Goal: Information Seeking & Learning: Learn about a topic

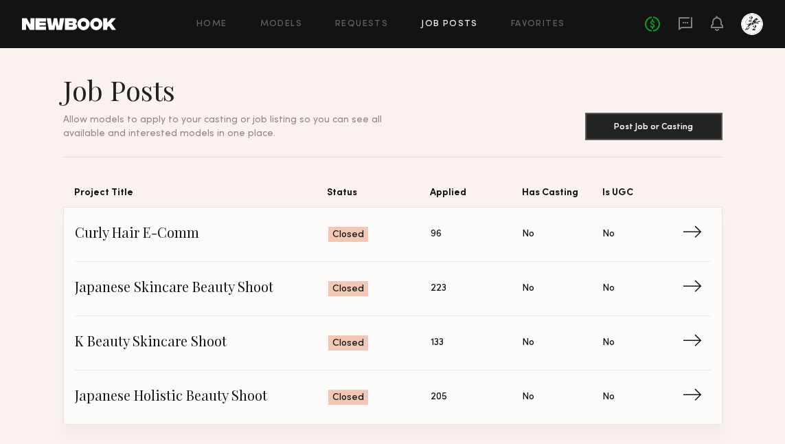
click at [71, 24] on link at bounding box center [69, 24] width 94 height 12
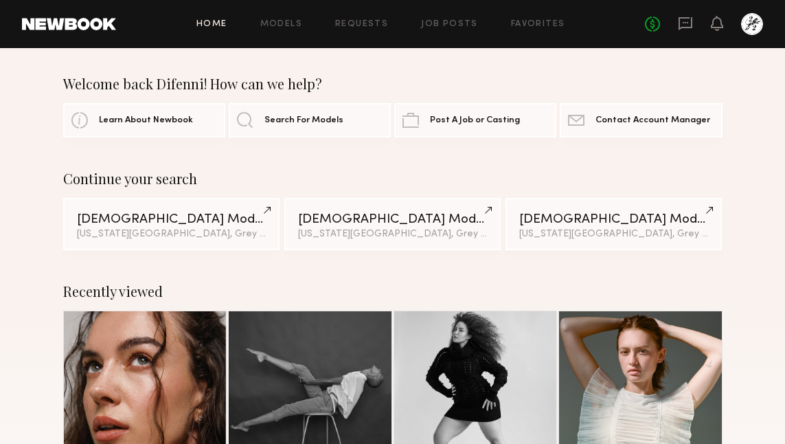
click at [271, 32] on div "Home Models Requests Job Posts Favorites Sign Out No fees up to $5,000" at bounding box center [439, 24] width 647 height 22
click at [275, 20] on link "Models" at bounding box center [281, 24] width 42 height 9
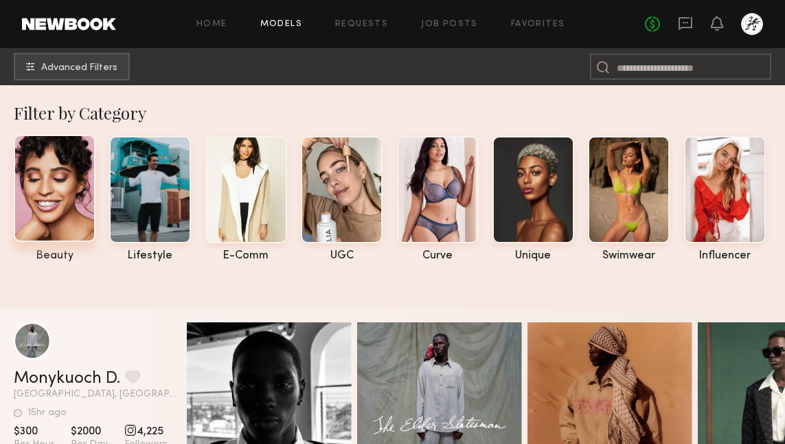
click at [71, 199] on div at bounding box center [55, 188] width 82 height 107
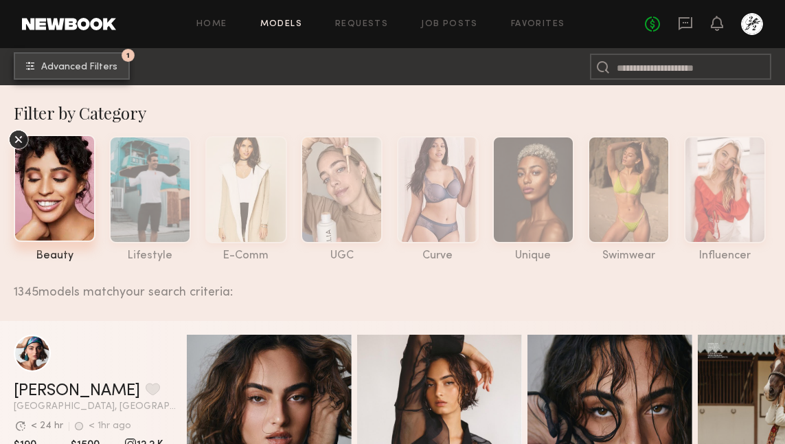
click at [102, 74] on button "1 Advanced Filters" at bounding box center [72, 65] width 116 height 27
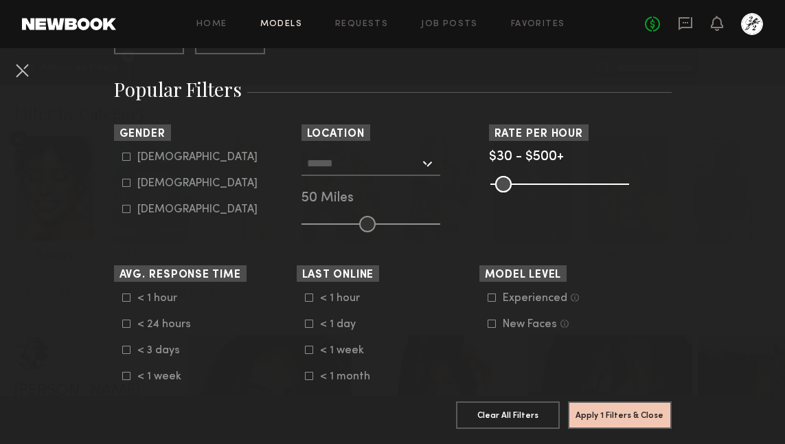
scroll to position [279, 0]
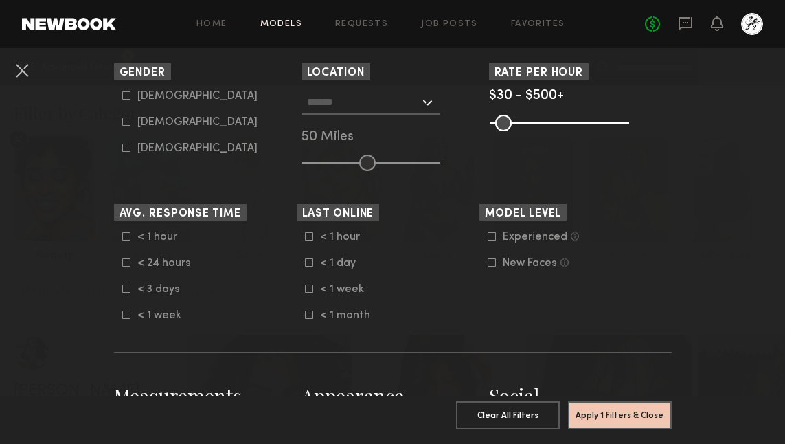
click at [130, 122] on label "Female" at bounding box center [189, 121] width 135 height 8
type input "**"
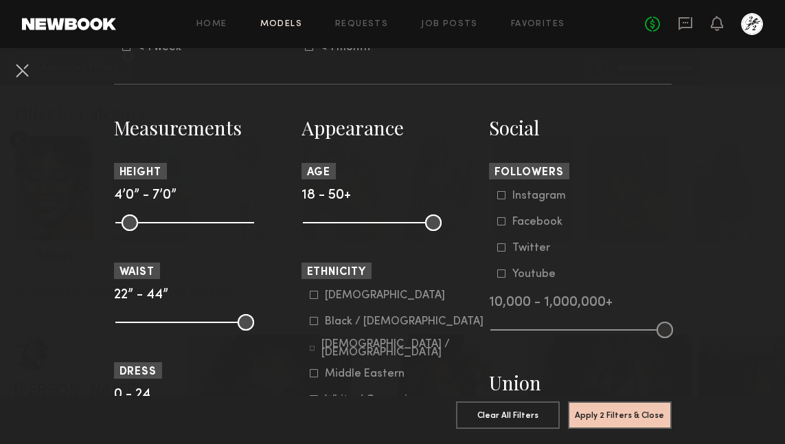
scroll to position [589, 0]
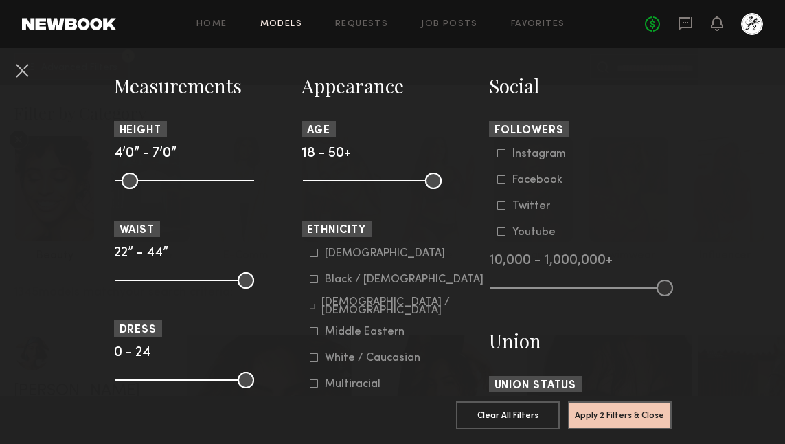
click at [311, 257] on icon at bounding box center [314, 253] width 8 height 8
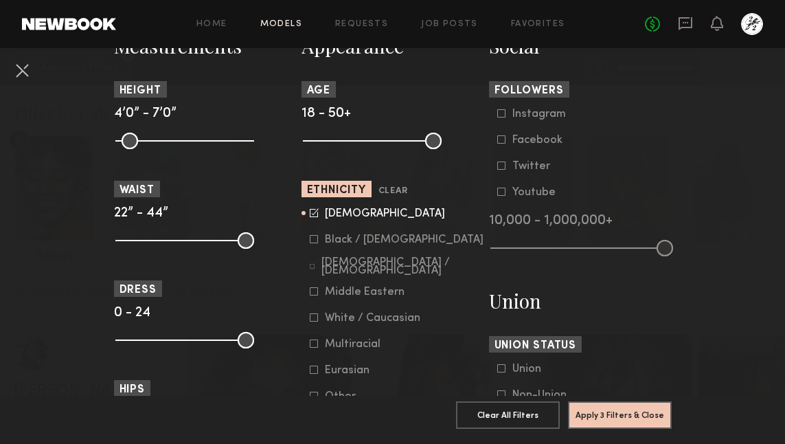
click at [346, 348] on div "Multiracial" at bounding box center [353, 344] width 56 height 8
click at [619, 414] on button "Apply 3 Filters & Close" at bounding box center [620, 414] width 104 height 27
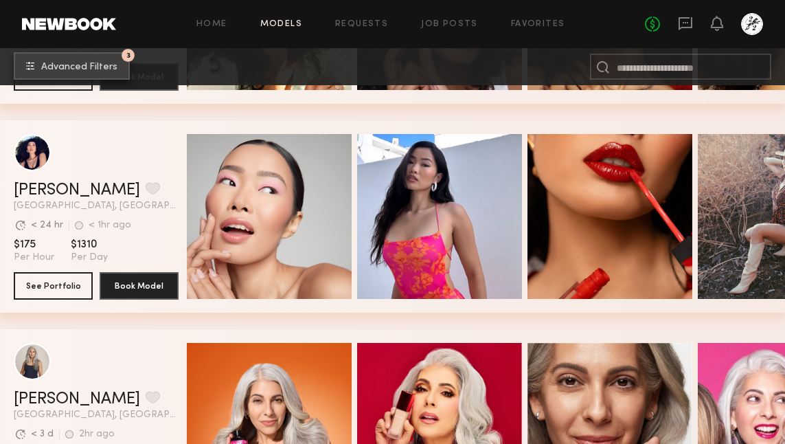
scroll to position [3137, 0]
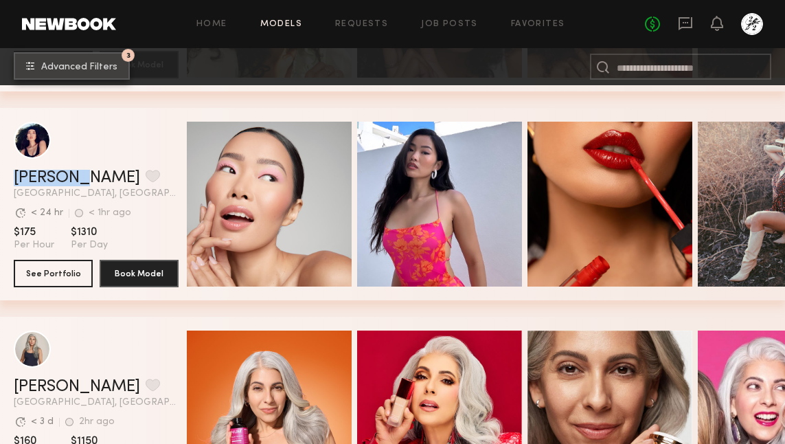
click at [72, 76] on button "3 Advanced Filters" at bounding box center [72, 65] width 116 height 27
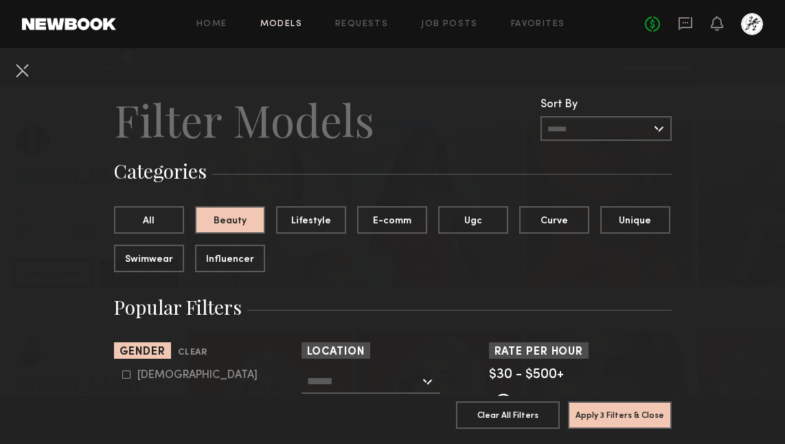
scroll to position [30, 0]
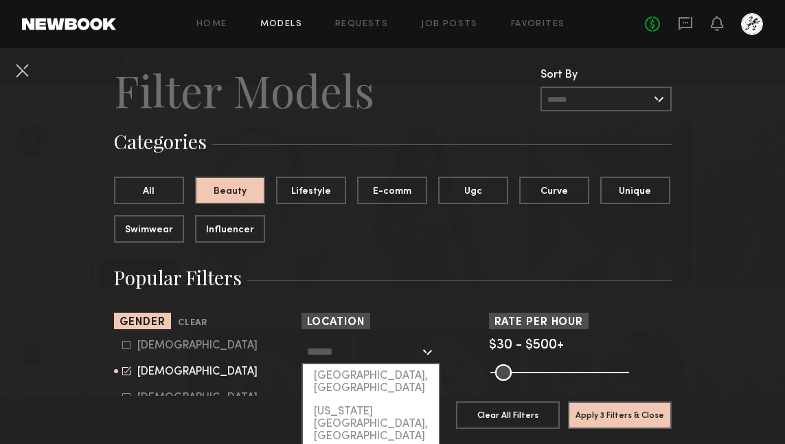
click at [362, 346] on input "text" at bounding box center [363, 350] width 113 height 23
click at [356, 404] on div "[US_STATE][GEOGRAPHIC_DATA], [GEOGRAPHIC_DATA]" at bounding box center [371, 424] width 136 height 48
type input "**********"
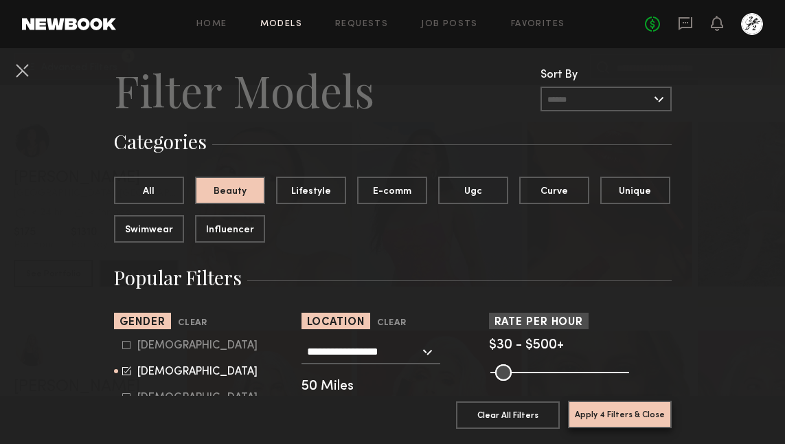
click at [611, 421] on button "Apply 4 Filters & Close" at bounding box center [620, 414] width 104 height 27
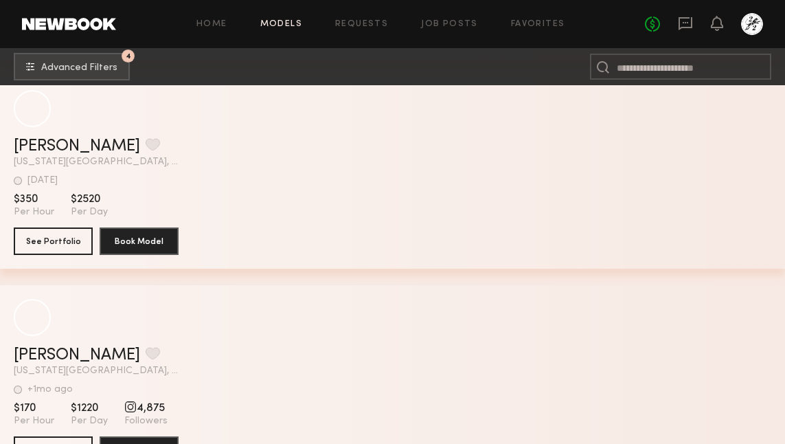
scroll to position [7282, 0]
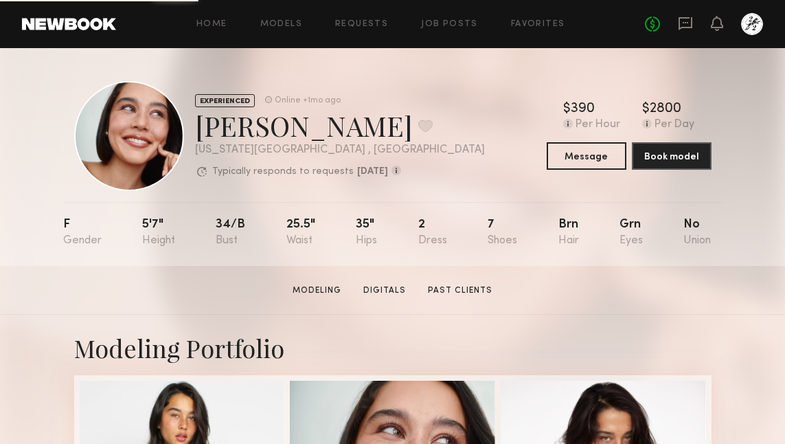
click at [672, 19] on div "No fees up to $5,000" at bounding box center [704, 24] width 118 height 22
click at [683, 22] on icon at bounding box center [685, 22] width 5 height 1
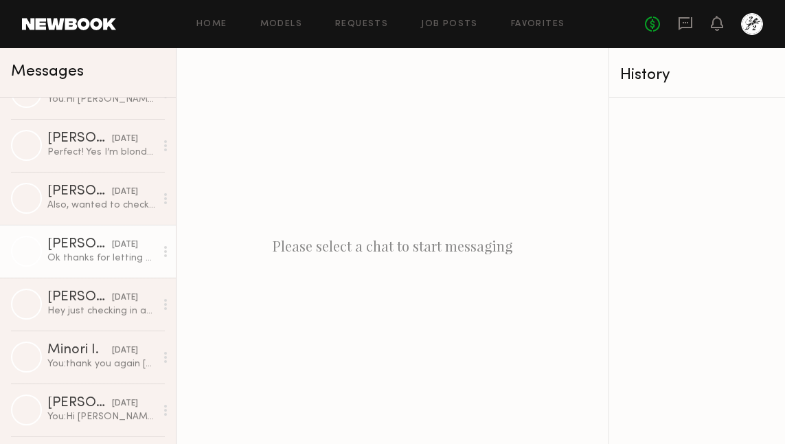
scroll to position [130, 0]
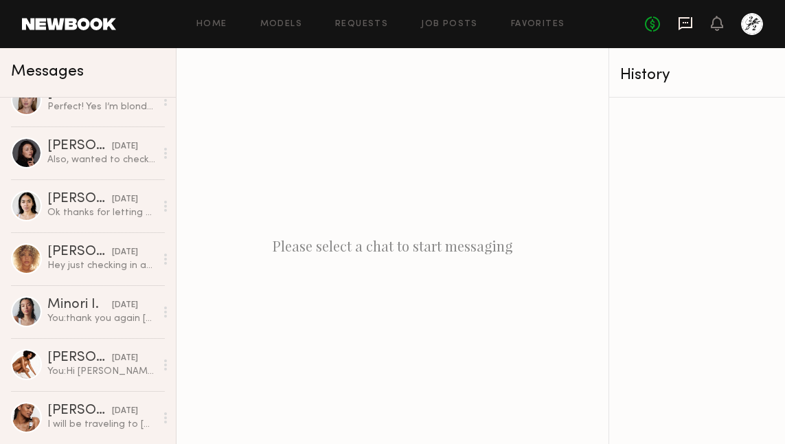
click at [688, 27] on icon at bounding box center [686, 23] width 14 height 13
click at [715, 28] on icon at bounding box center [717, 23] width 12 height 15
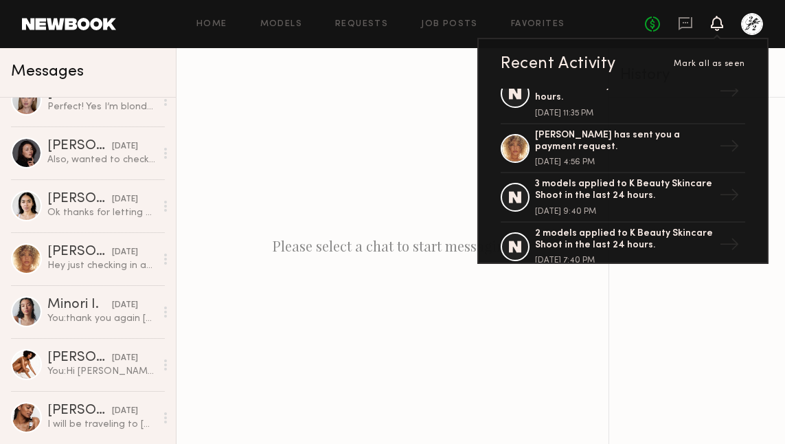
scroll to position [865, 0]
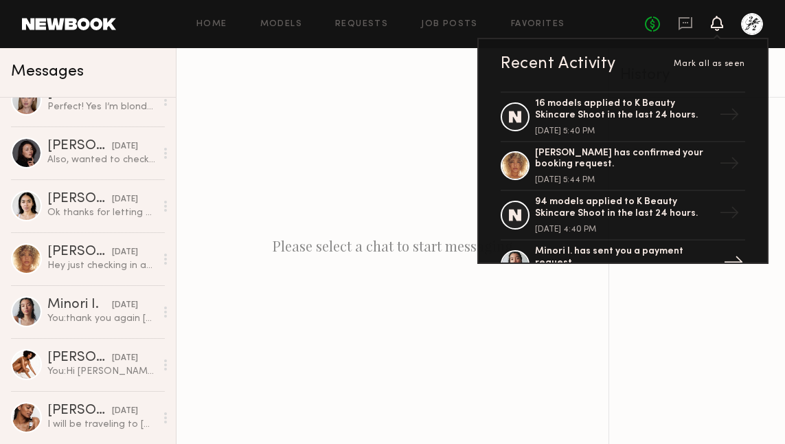
click at [565, 246] on div "Minori I. has sent you a payment request." at bounding box center [624, 257] width 179 height 23
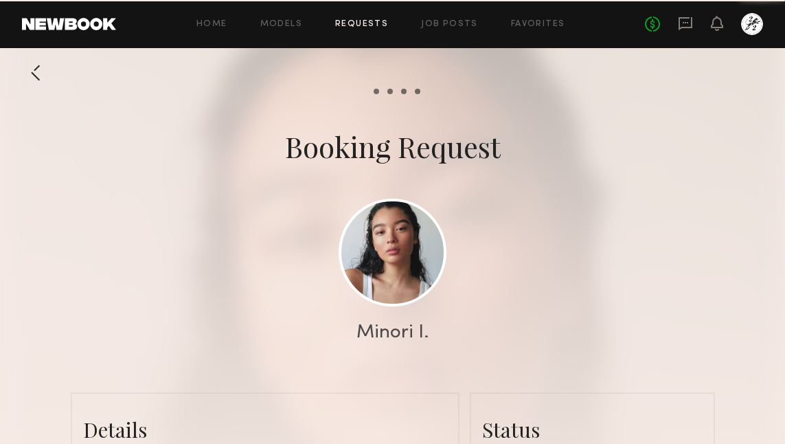
scroll to position [1059, 0]
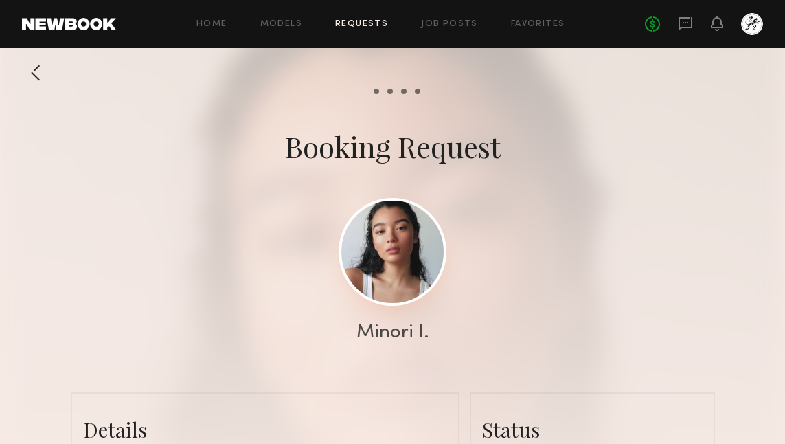
click at [396, 269] on link at bounding box center [393, 252] width 108 height 108
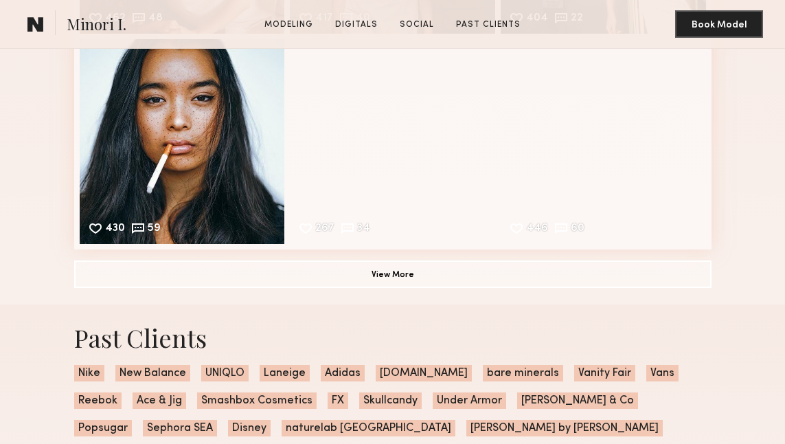
scroll to position [1979, 0]
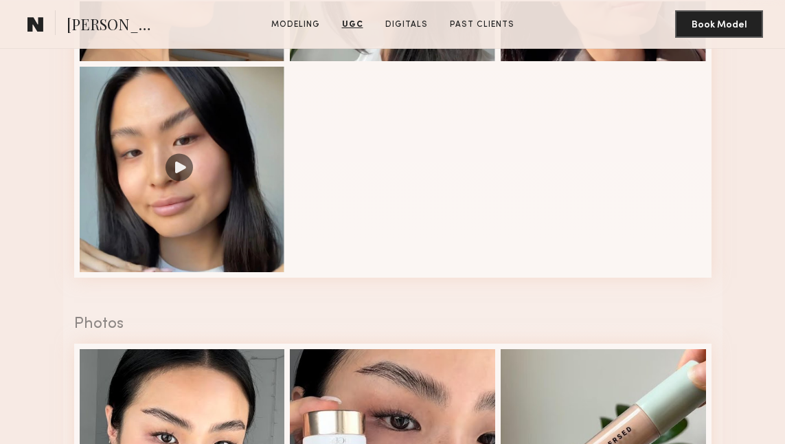
scroll to position [1656, 0]
